Goal: Communication & Community: Answer question/provide support

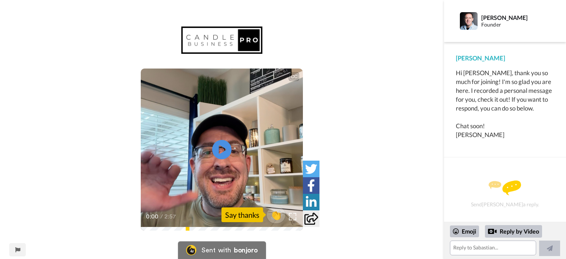
click at [224, 150] on icon "Play/Pause" at bounding box center [222, 149] width 20 height 35
click at [487, 247] on textarea at bounding box center [493, 247] width 86 height 15
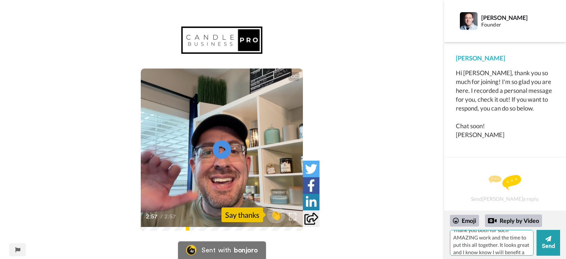
scroll to position [36, 0]
type textarea "Thank you soo much! Looking forward to getting to know everybody and engaging. …"
click at [471, 219] on div "Emoji" at bounding box center [464, 221] width 29 height 12
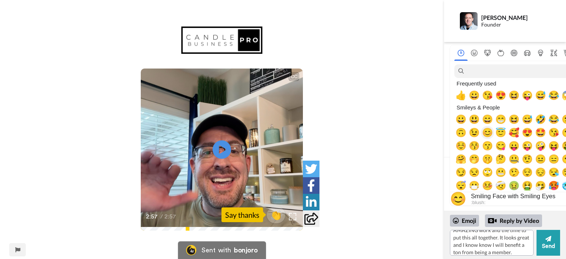
click at [490, 132] on span "😊" at bounding box center [487, 132] width 11 height 10
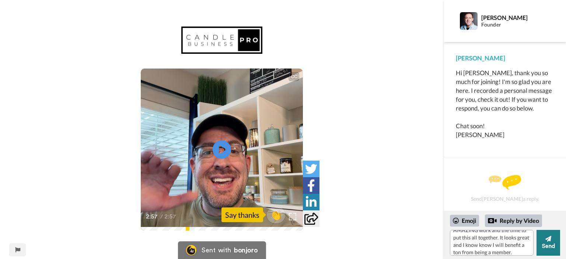
click at [553, 244] on button "Send" at bounding box center [548, 243] width 24 height 26
